Goal: Task Accomplishment & Management: Manage account settings

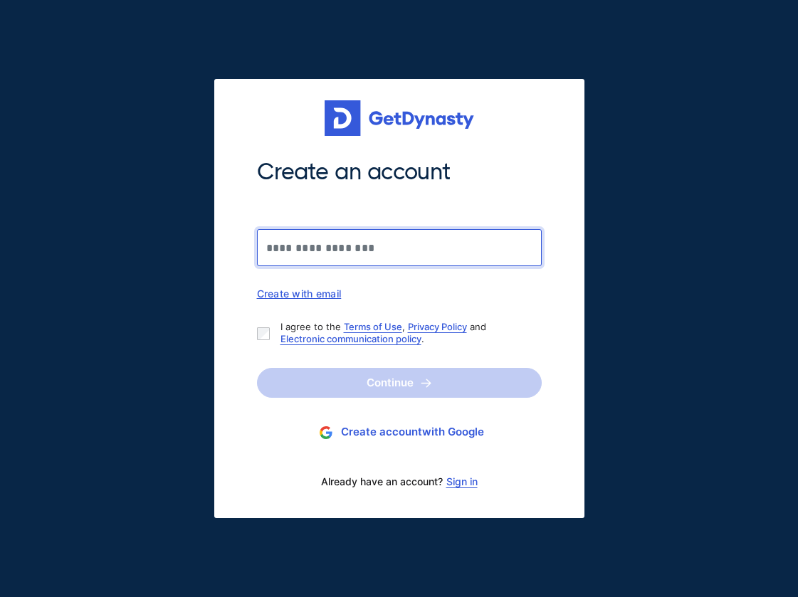
click at [405, 248] on input "Create an account" at bounding box center [399, 247] width 285 height 37
type input "**********"
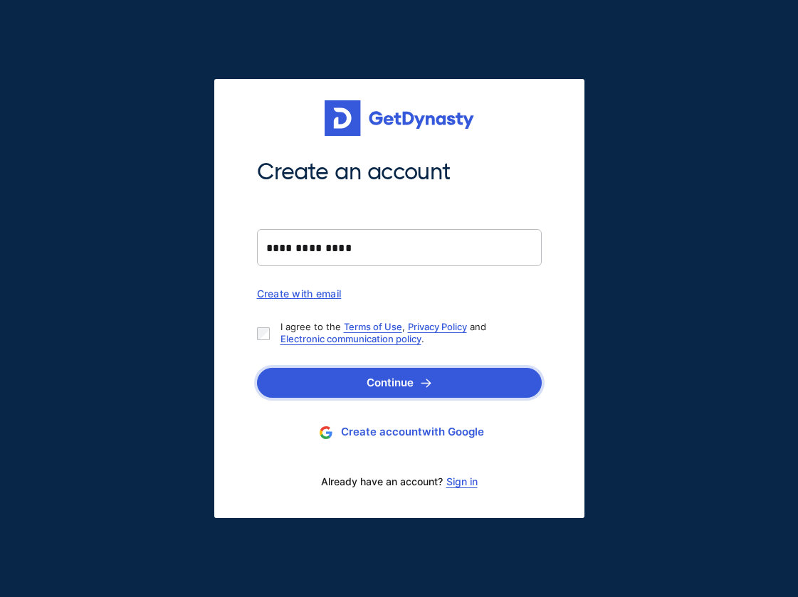
click at [384, 376] on button "Continue" at bounding box center [399, 383] width 285 height 30
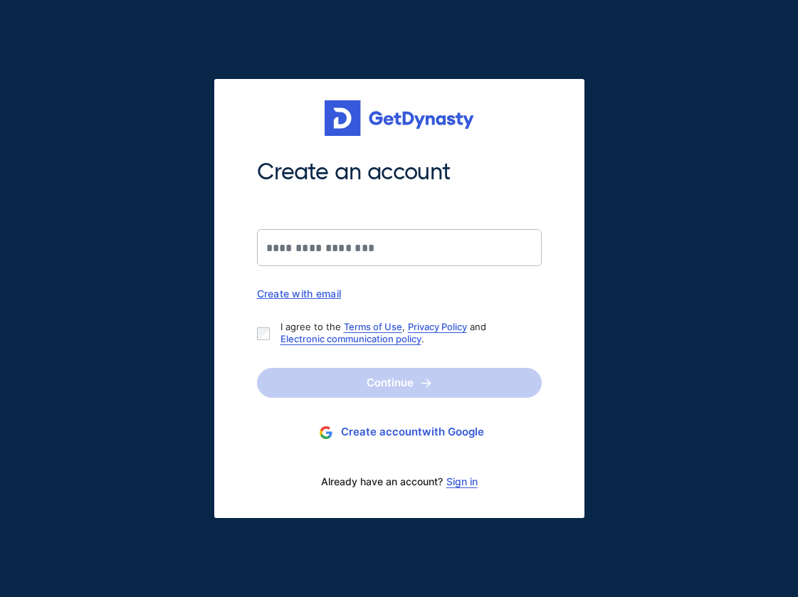
click at [466, 482] on link "Sign in" at bounding box center [461, 481] width 31 height 11
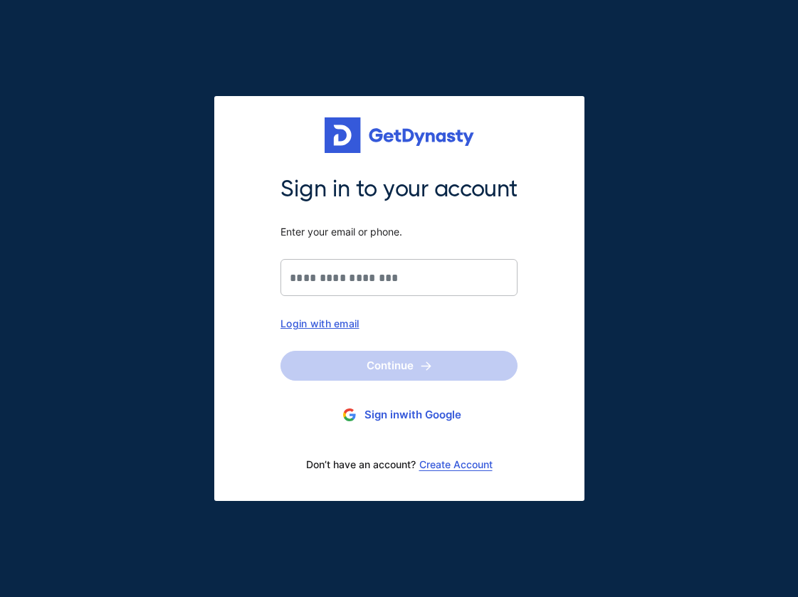
click at [455, 465] on link "Create Account" at bounding box center [455, 464] width 73 height 11
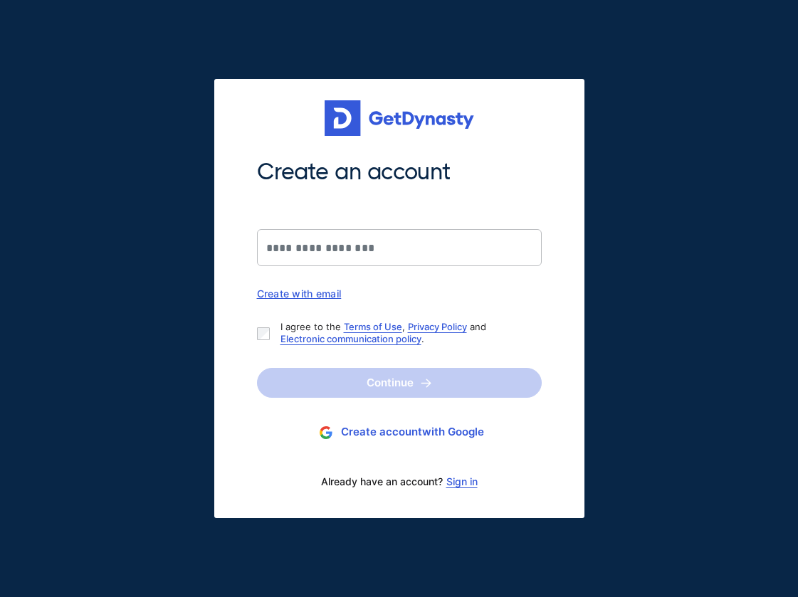
click at [457, 482] on link "Sign in" at bounding box center [461, 481] width 31 height 11
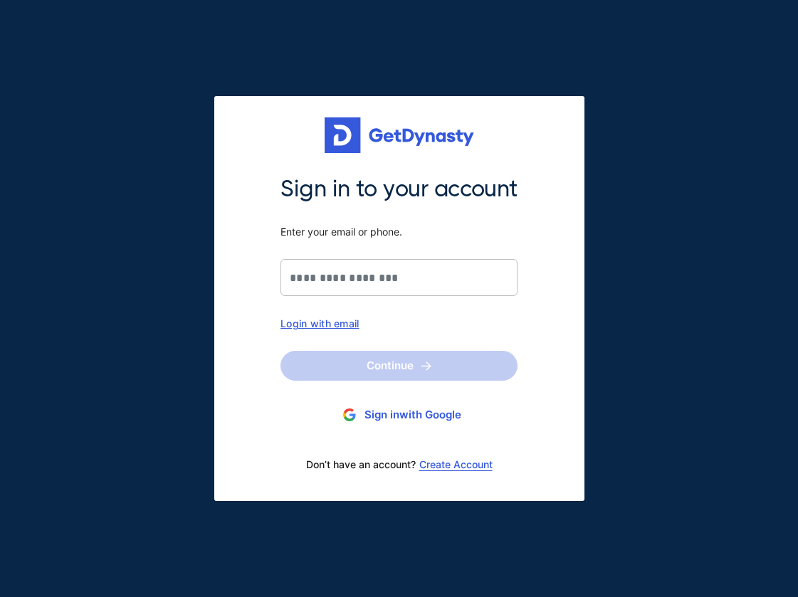
drag, startPoint x: 377, startPoint y: 300, endPoint x: 387, endPoint y: 284, distance: 18.6
click at [387, 284] on div "Sign in to your account Enter your email or phone. Login with email" at bounding box center [398, 251] width 237 height 155
click at [387, 284] on input "Sign in to your account Enter your email or phone." at bounding box center [398, 277] width 237 height 37
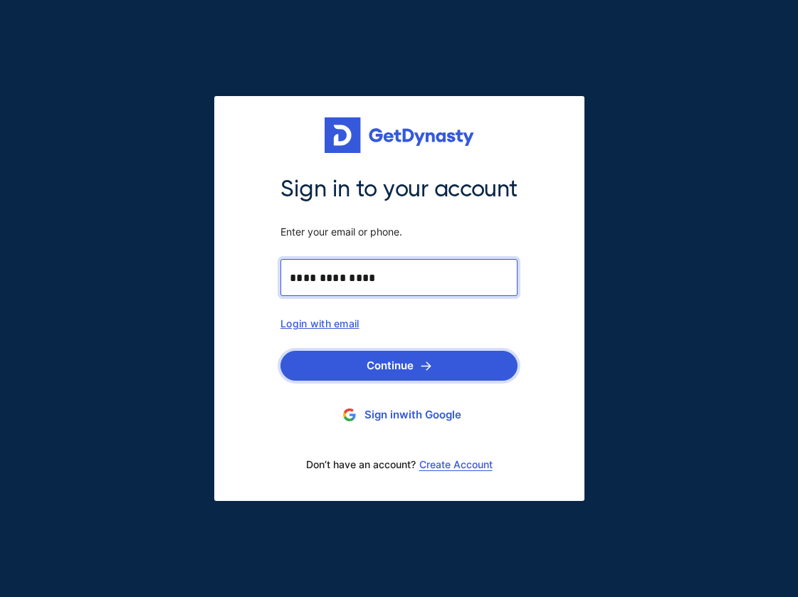
type input "**********"
click at [398, 364] on button "Continue" at bounding box center [398, 366] width 237 height 30
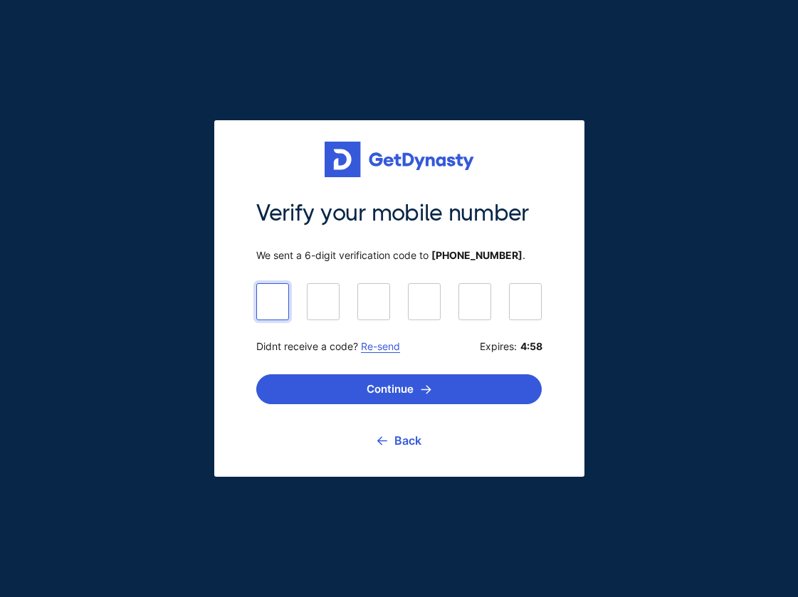
click at [275, 306] on input at bounding box center [398, 301] width 285 height 36
type input "******"
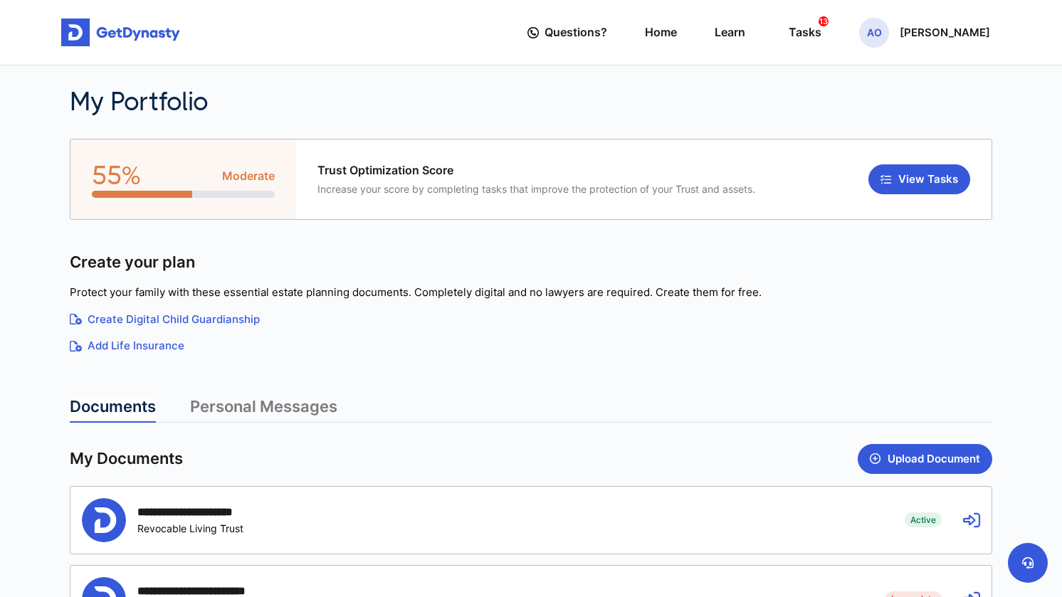
click at [797, 517] on icon at bounding box center [971, 520] width 17 height 17
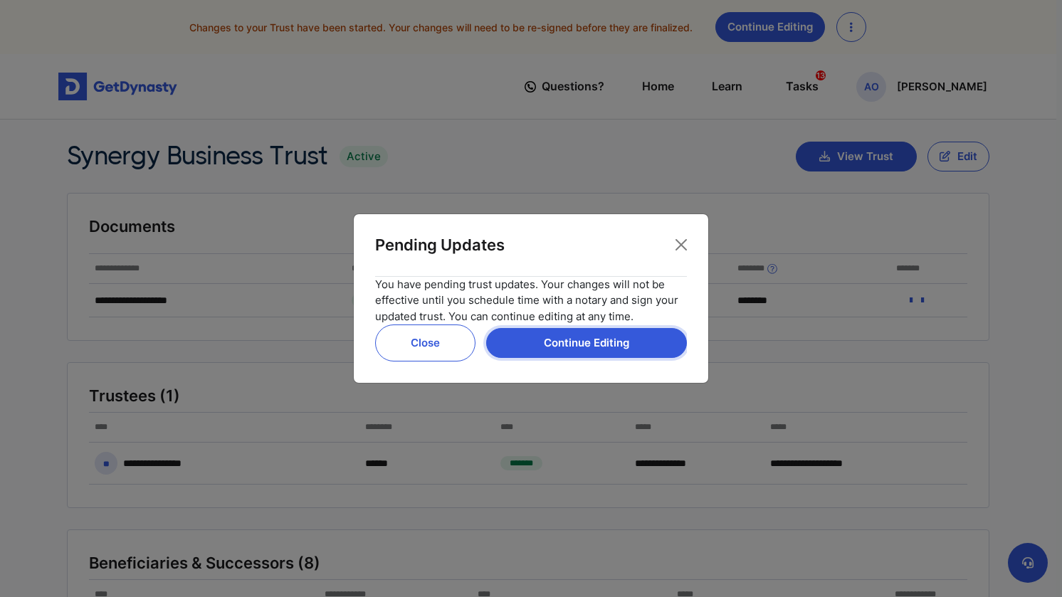
click at [610, 343] on button "Continue Editing" at bounding box center [586, 343] width 201 height 30
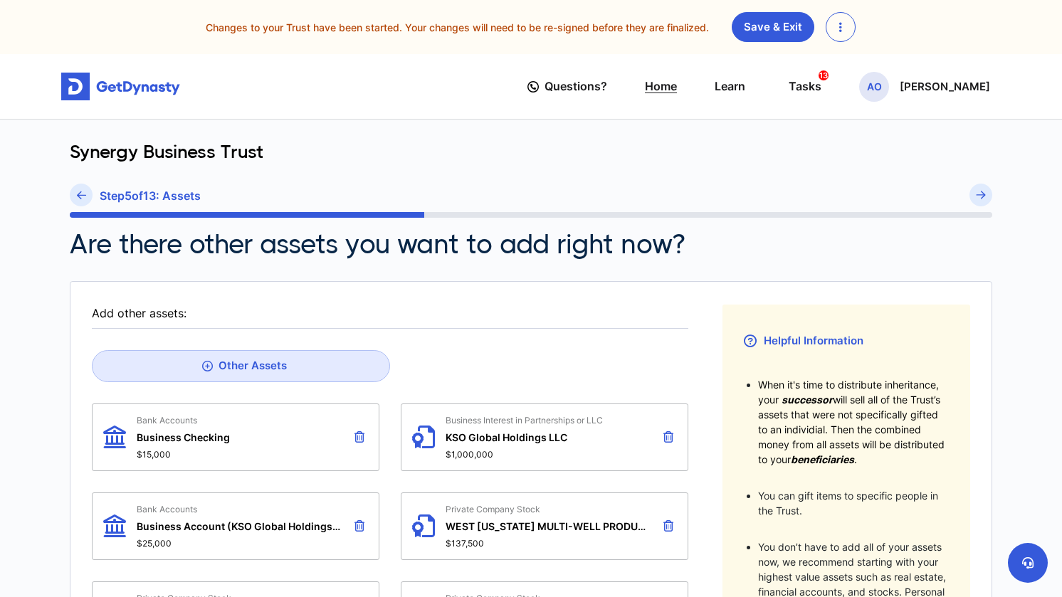
click at [665, 87] on link "Home" at bounding box center [661, 86] width 32 height 41
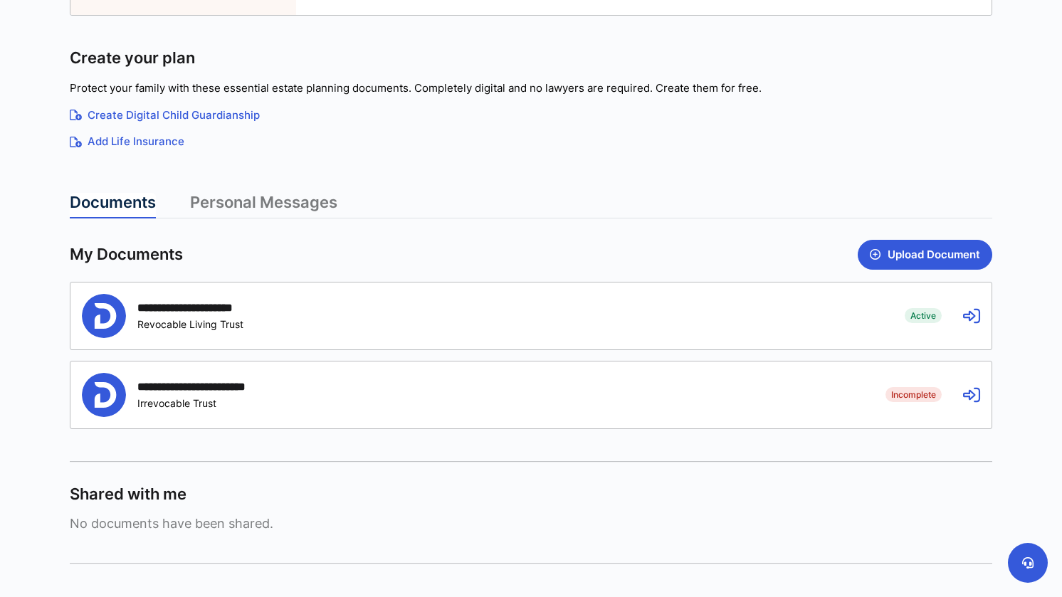
scroll to position [206, 0]
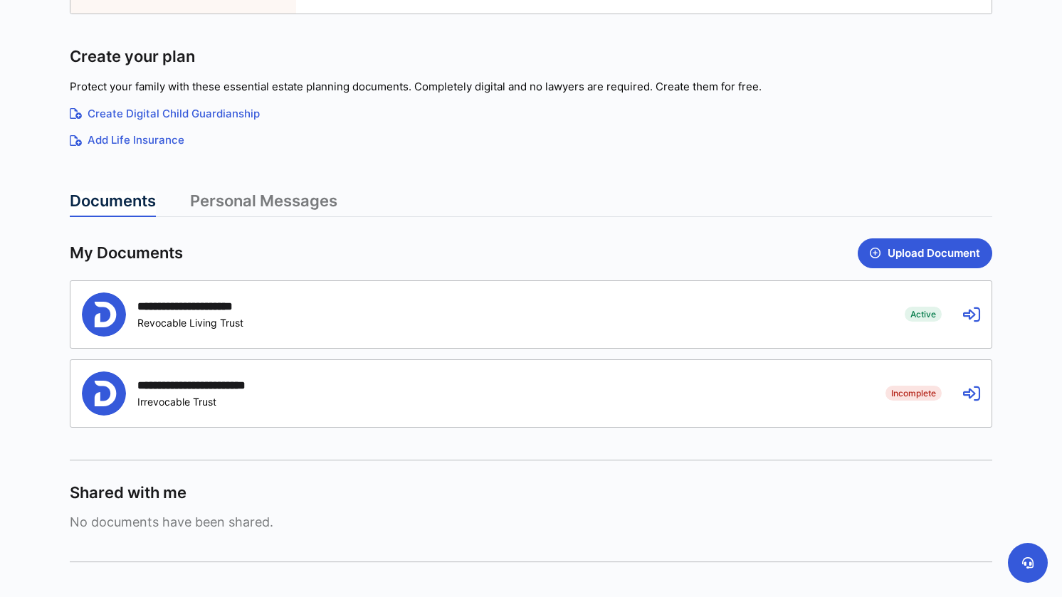
click at [125, 200] on link "Documents" at bounding box center [113, 204] width 86 height 26
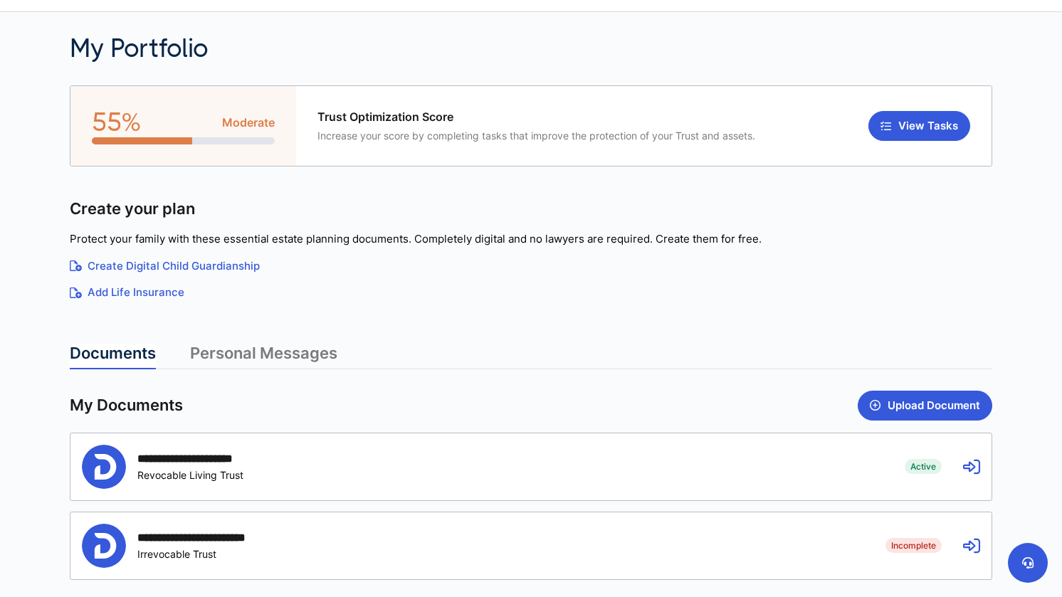
scroll to position [51, 0]
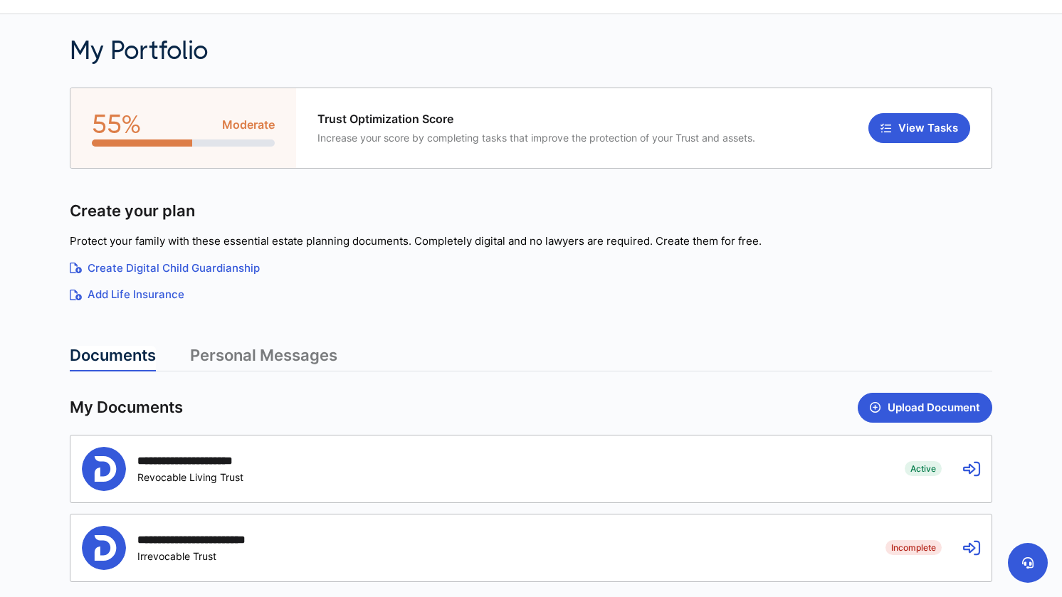
click at [269, 335] on article "**********" at bounding box center [531, 403] width 922 height 630
click at [262, 352] on link "Personal Messages" at bounding box center [263, 359] width 147 height 26
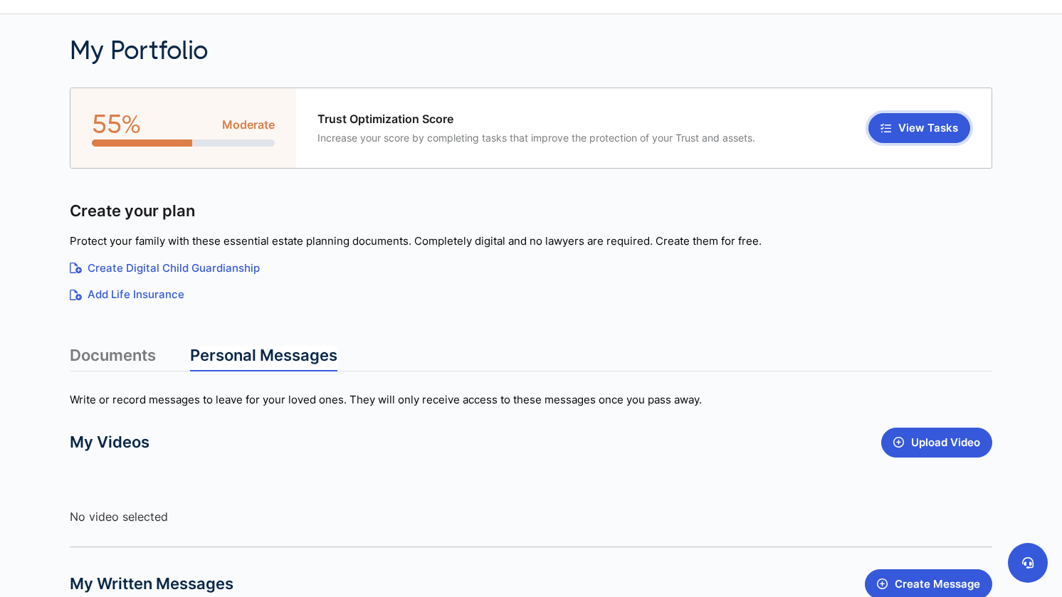
click at [919, 130] on button "View Tasks" at bounding box center [919, 128] width 102 height 30
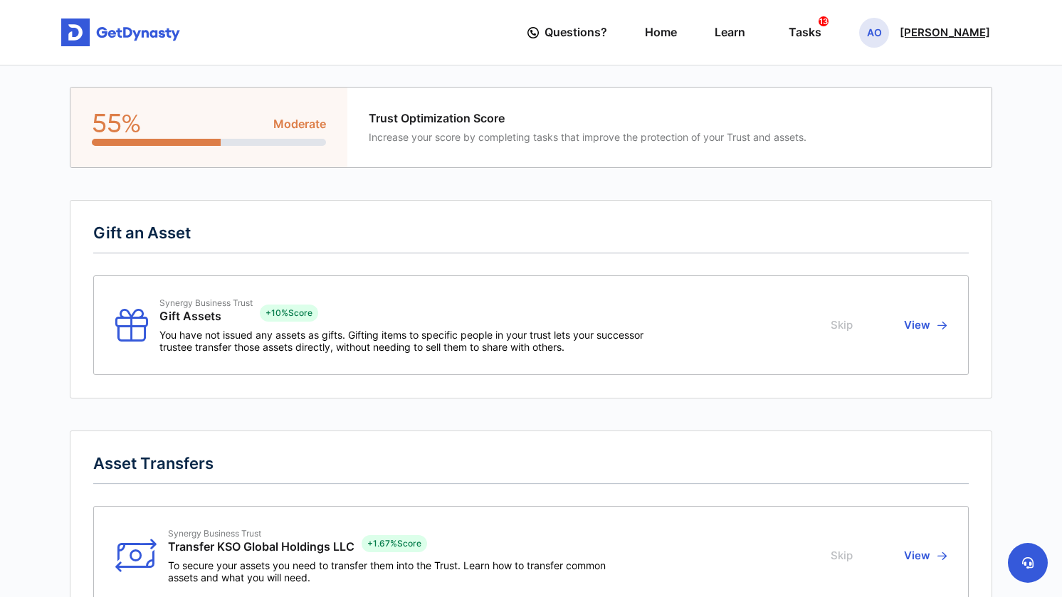
click at [911, 33] on p "[PERSON_NAME]" at bounding box center [944, 32] width 90 height 11
click at [860, 83] on link "Profile" at bounding box center [875, 82] width 112 height 38
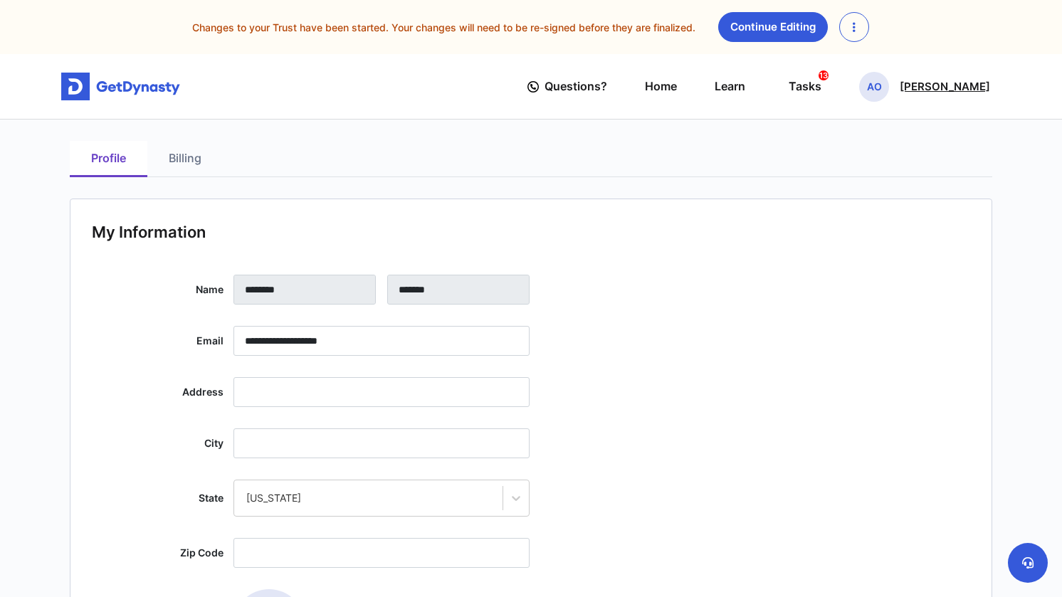
click at [941, 84] on p "[PERSON_NAME]" at bounding box center [944, 86] width 90 height 11
click at [876, 174] on link "My Portfolio" at bounding box center [875, 174] width 112 height 38
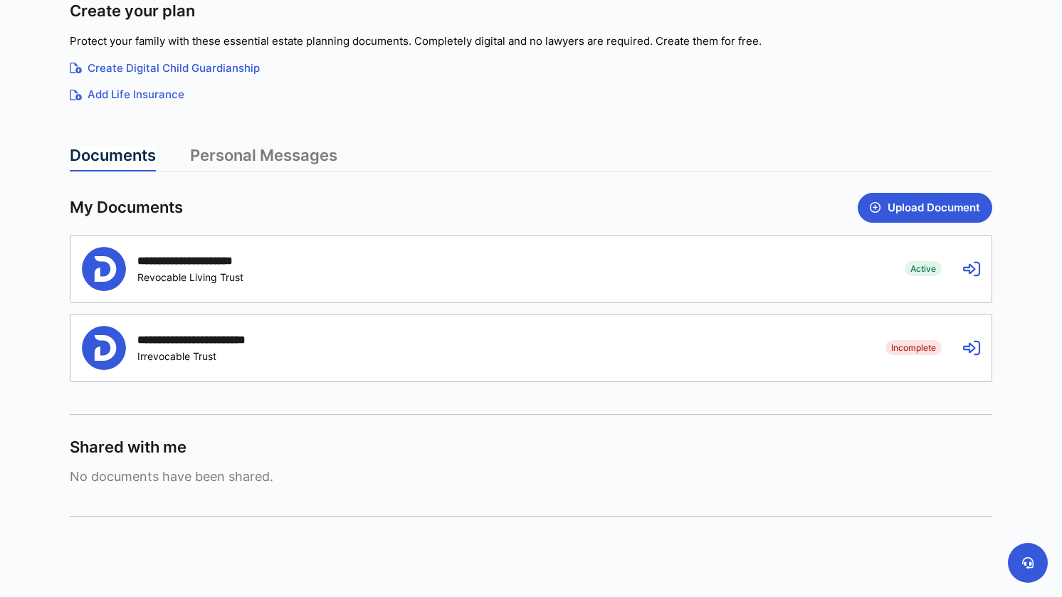
scroll to position [279, 0]
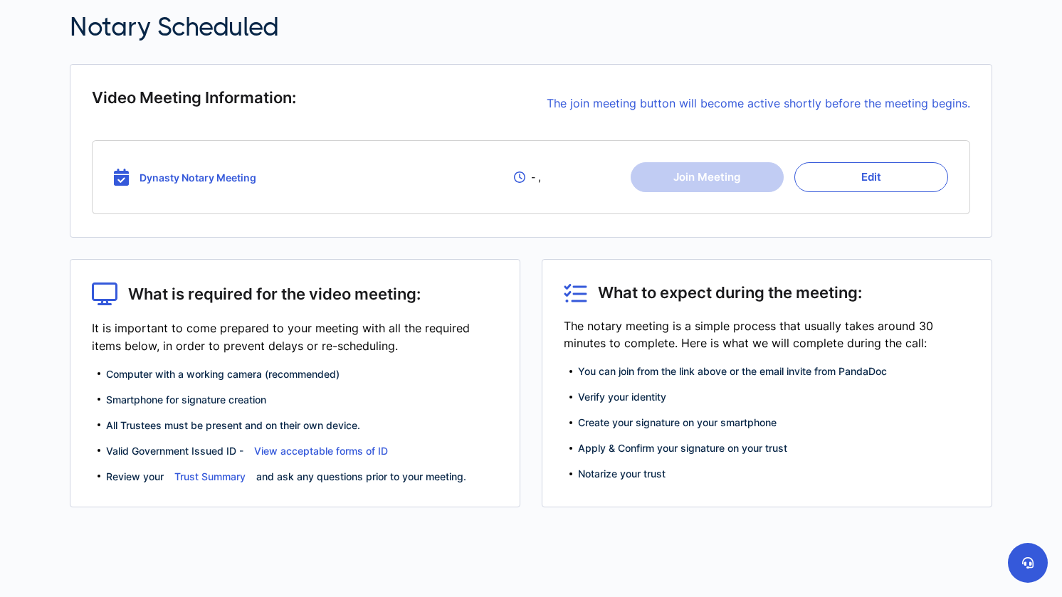
scroll to position [120, 0]
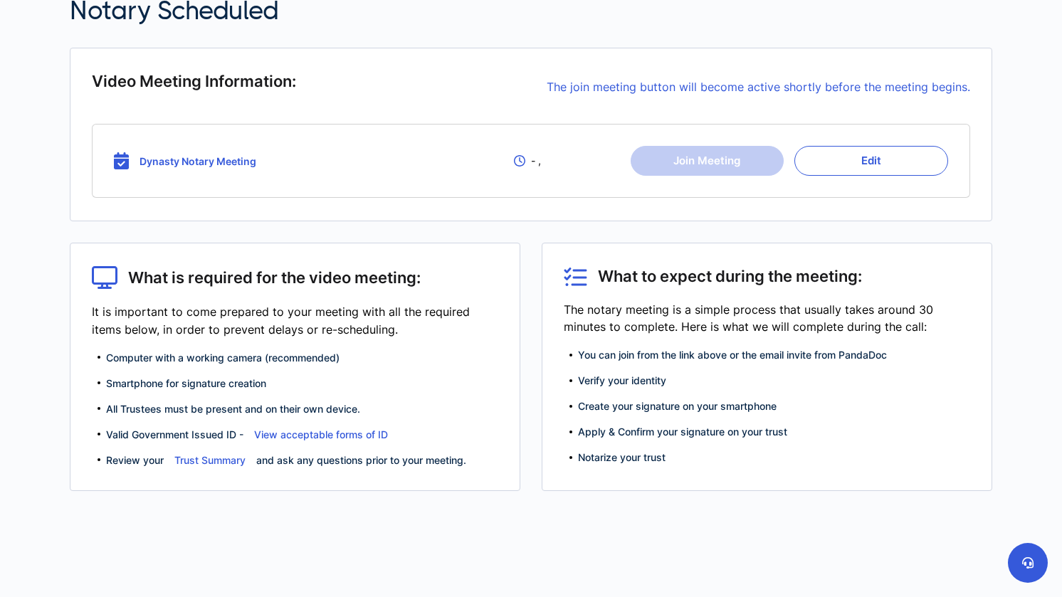
click at [214, 462] on link "Trust Summary" at bounding box center [209, 460] width 71 height 12
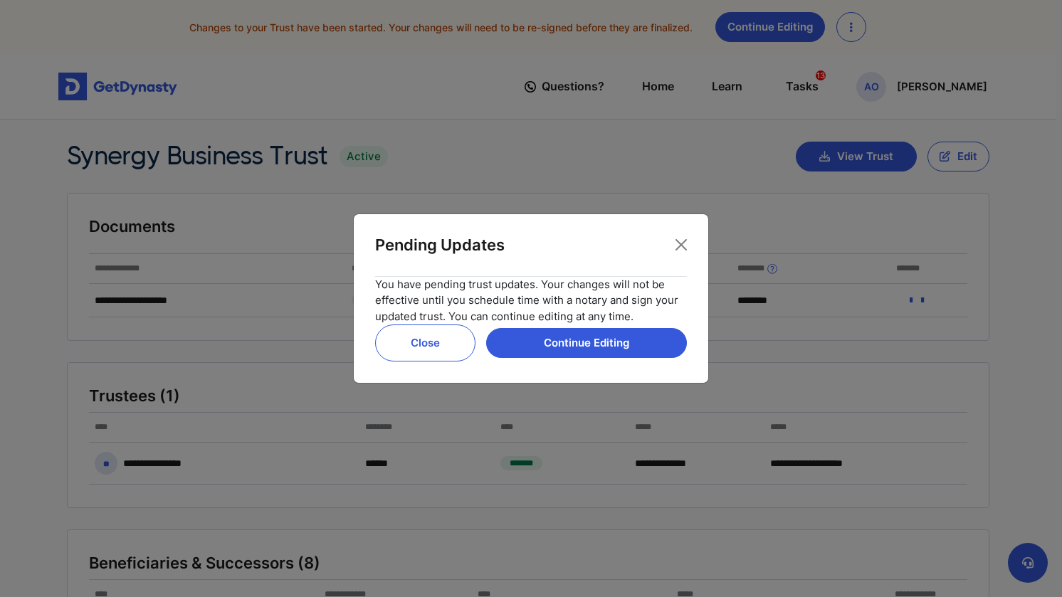
click at [662, 248] on div "Pending Updates" at bounding box center [531, 256] width 312 height 41
click at [689, 240] on button "Close" at bounding box center [681, 244] width 23 height 23
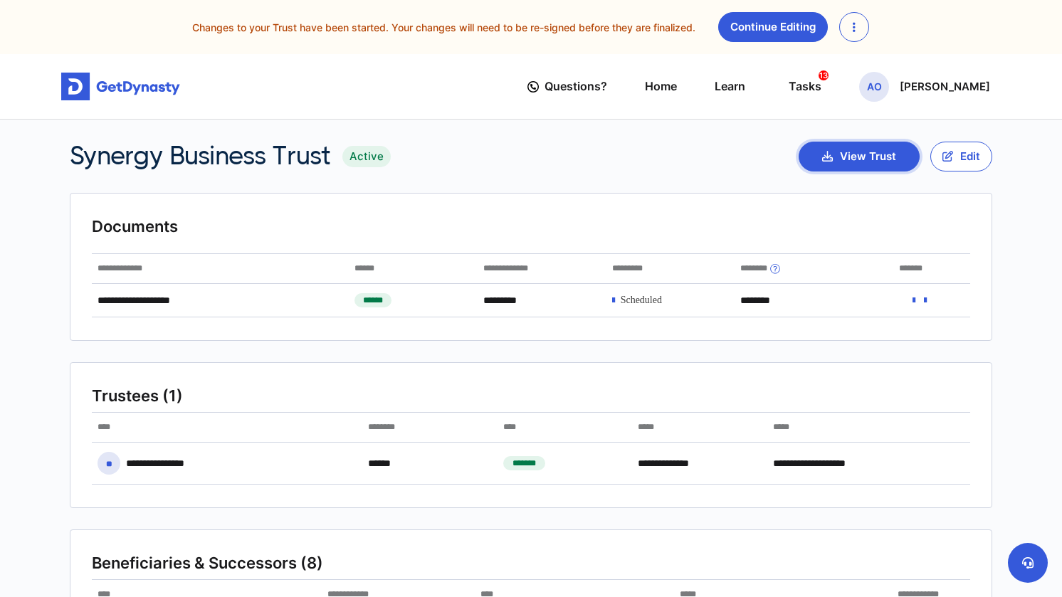
click at [847, 156] on button "View Trust" at bounding box center [858, 157] width 121 height 30
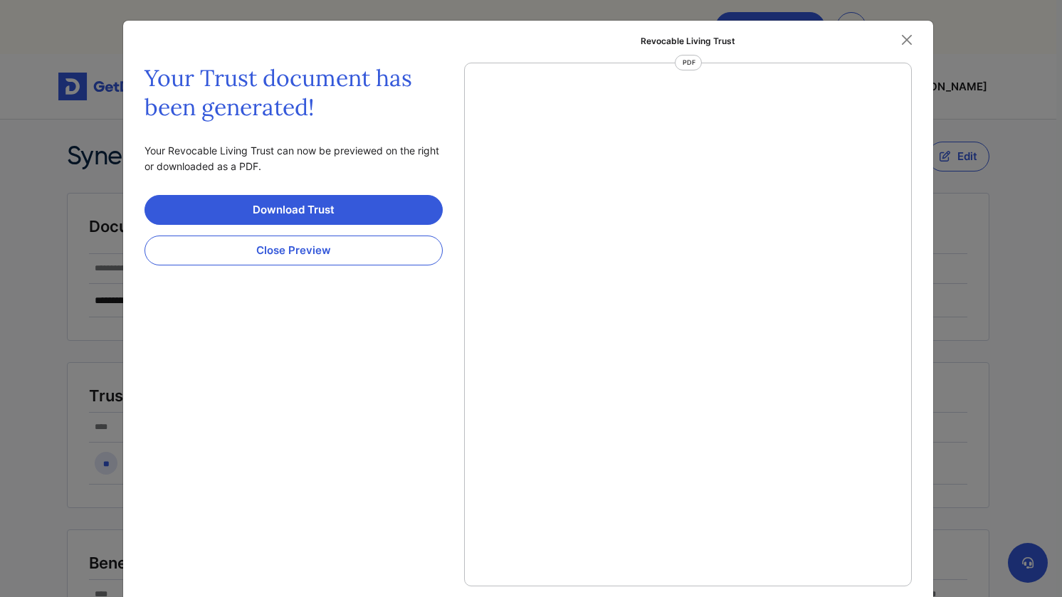
scroll to position [6, 0]
click at [322, 208] on link "Download Trust" at bounding box center [293, 210] width 298 height 30
